Goal: Information Seeking & Learning: Learn about a topic

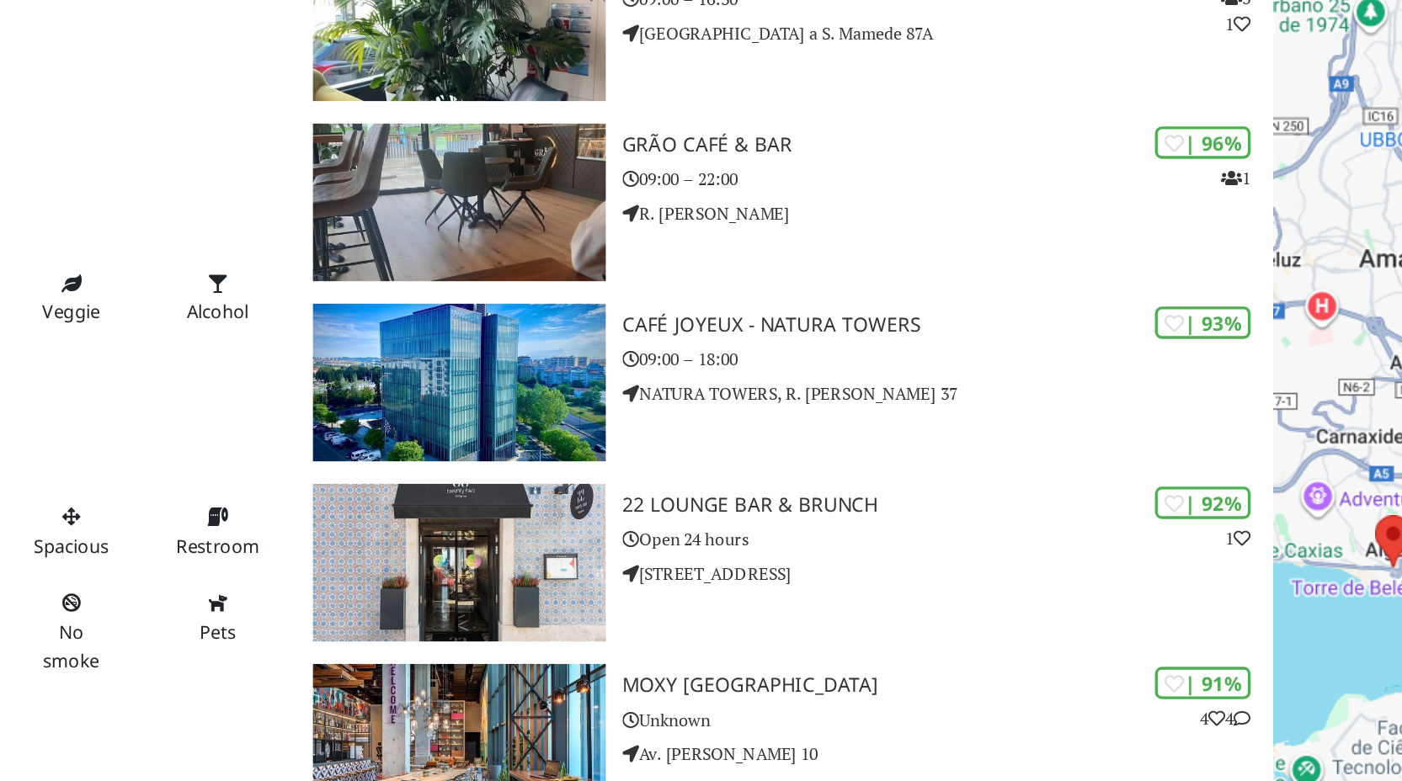
scroll to position [263, 0]
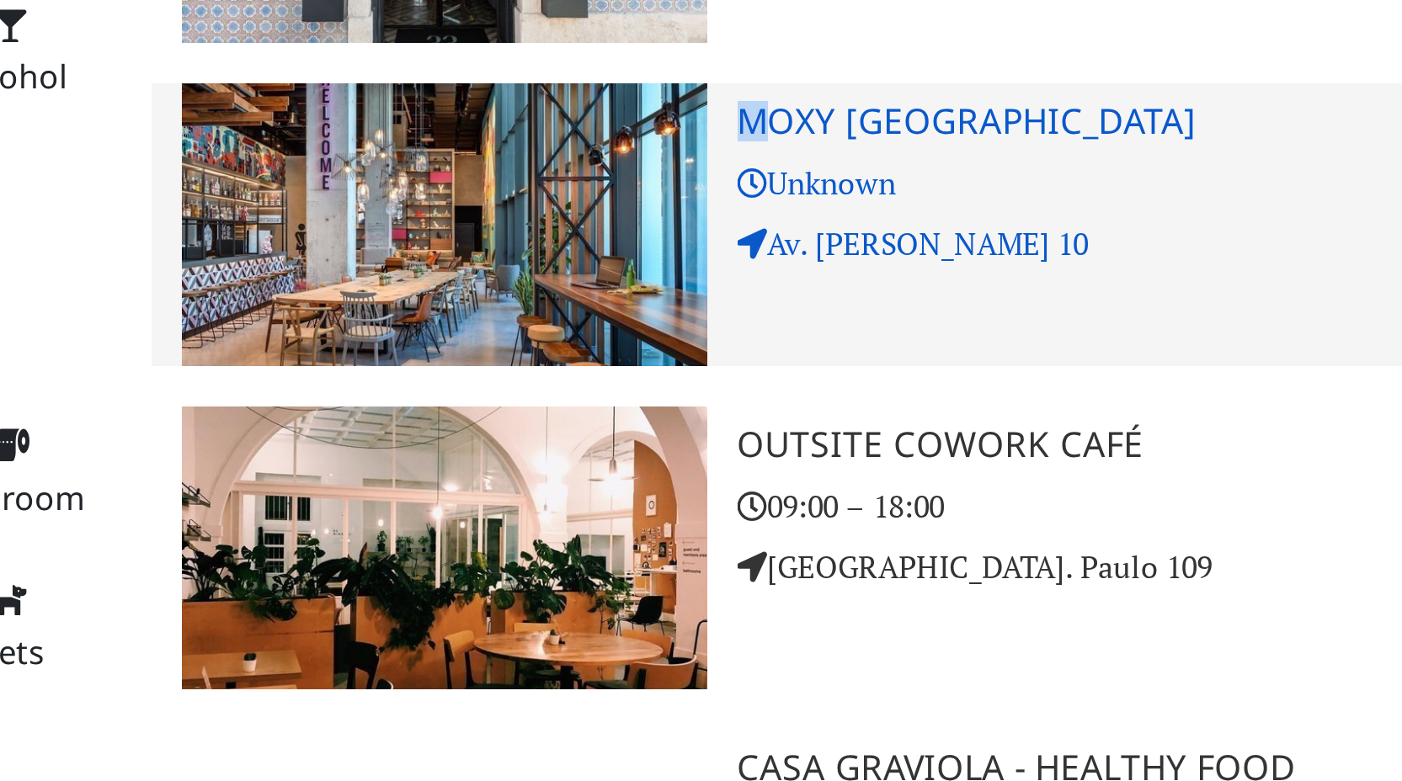
drag, startPoint x: 549, startPoint y: 500, endPoint x: 662, endPoint y: 513, distance: 114.4
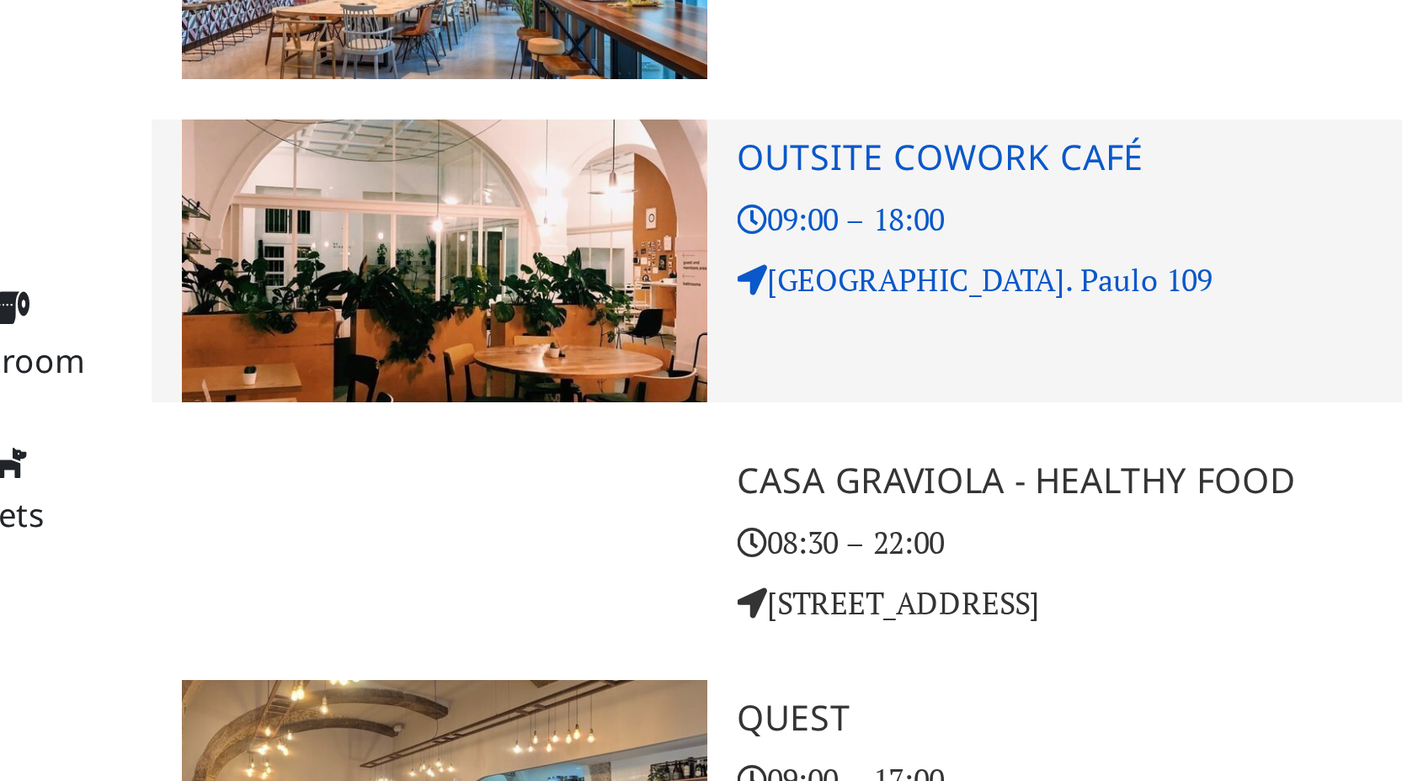
scroll to position [313, 0]
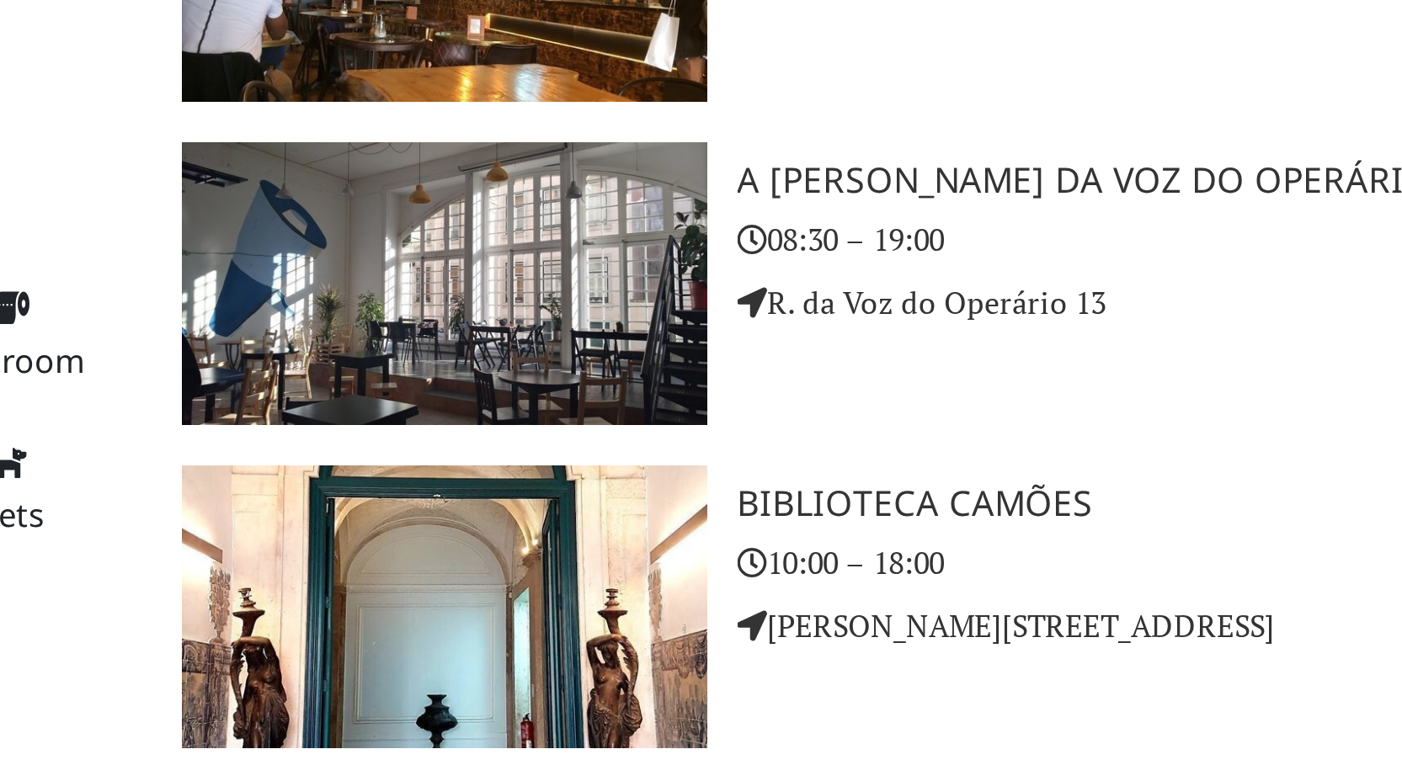
scroll to position [4172, 0]
